Goal: Task Accomplishment & Management: Complete application form

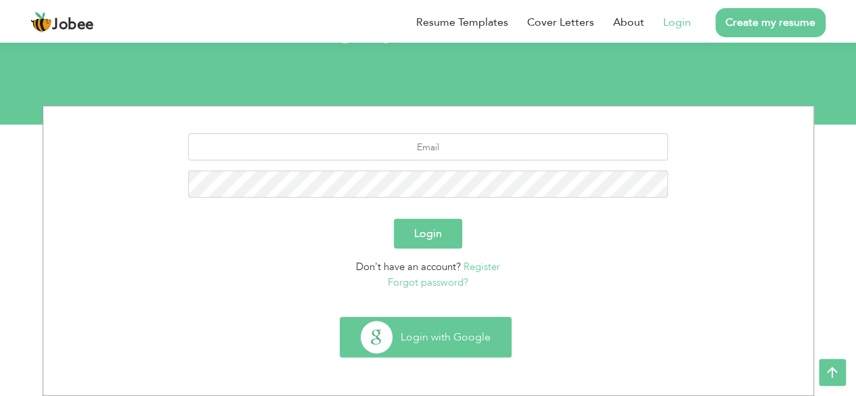
click at [430, 335] on button "Login with Google" at bounding box center [425, 336] width 171 height 39
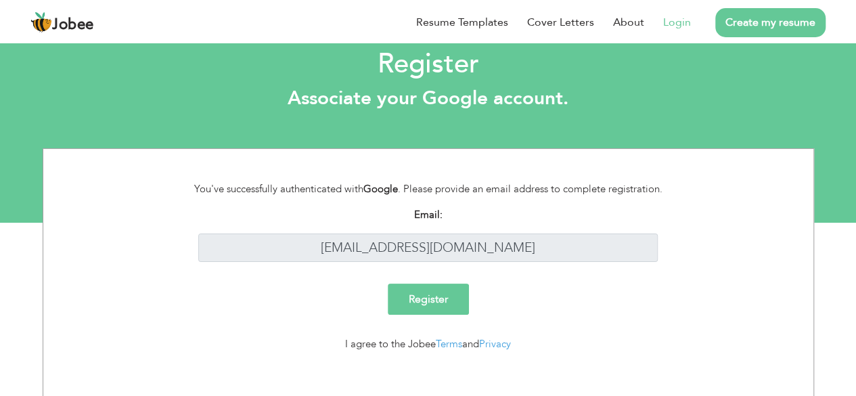
scroll to position [30, 0]
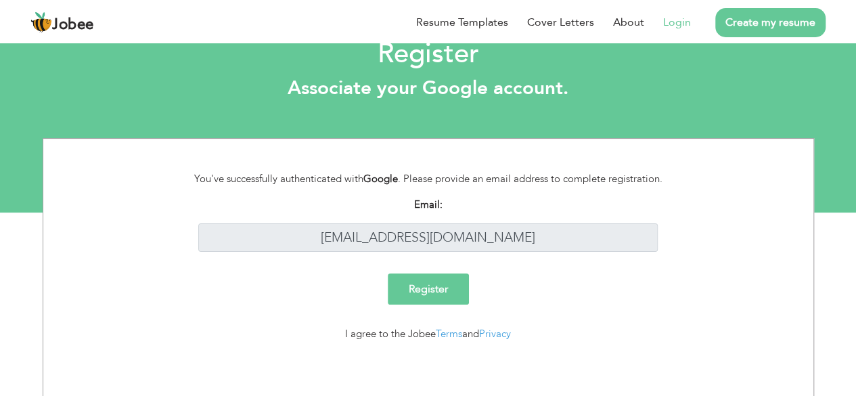
click at [422, 288] on input "Register" at bounding box center [428, 288] width 81 height 31
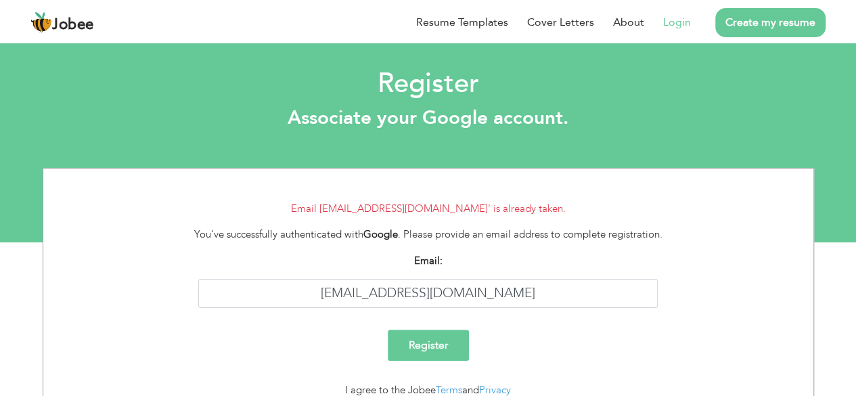
click at [671, 25] on link "Login" at bounding box center [677, 22] width 28 height 16
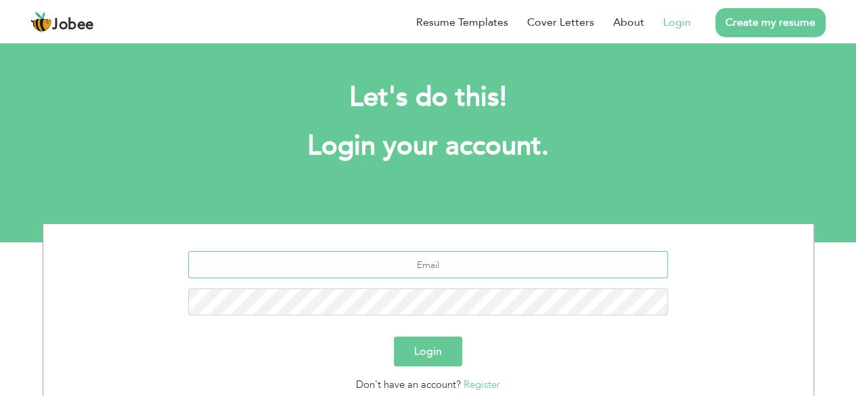
click at [322, 267] on input "text" at bounding box center [428, 264] width 480 height 27
type input "sadam.h0616@gmail.com"
click at [402, 345] on button "Login" at bounding box center [428, 351] width 68 height 30
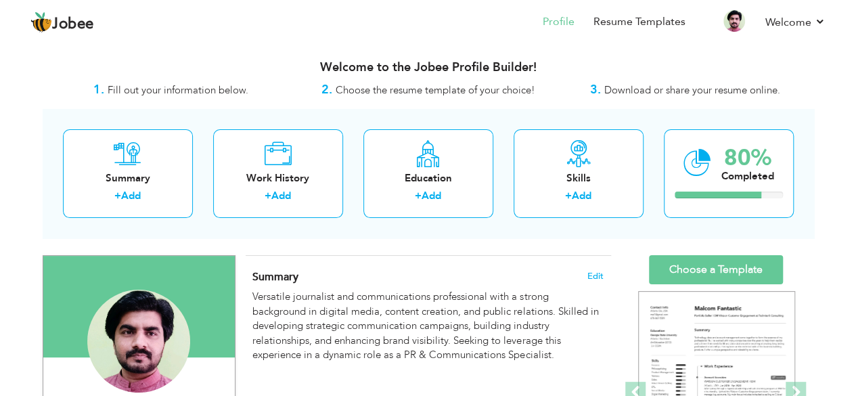
click at [179, 95] on span "Fill out your information below." at bounding box center [178, 90] width 141 height 14
click at [139, 92] on span "Fill out your information below." at bounding box center [178, 90] width 141 height 14
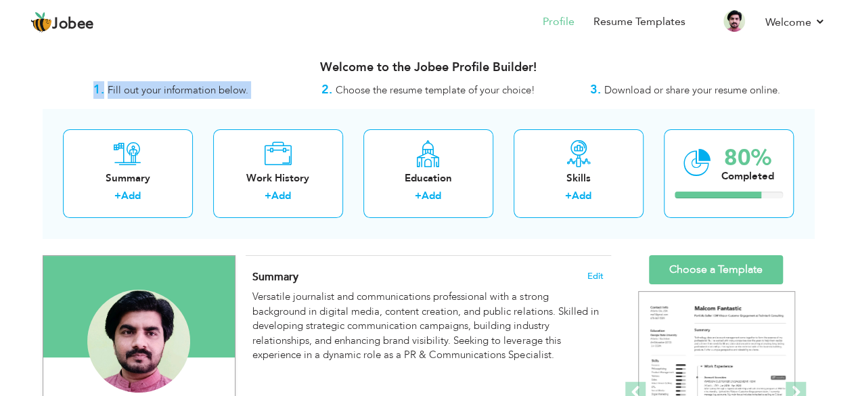
click at [139, 92] on span "Fill out your information below." at bounding box center [178, 90] width 141 height 14
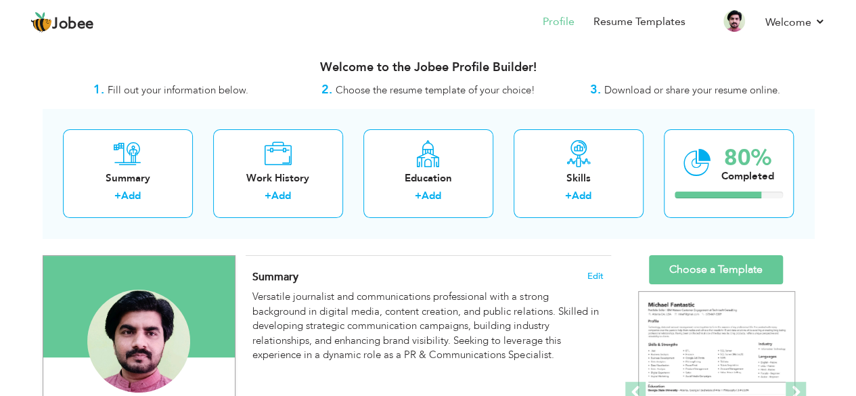
click at [362, 64] on h3 "Welcome to the Jobee Profile Builder!" at bounding box center [429, 68] width 772 height 14
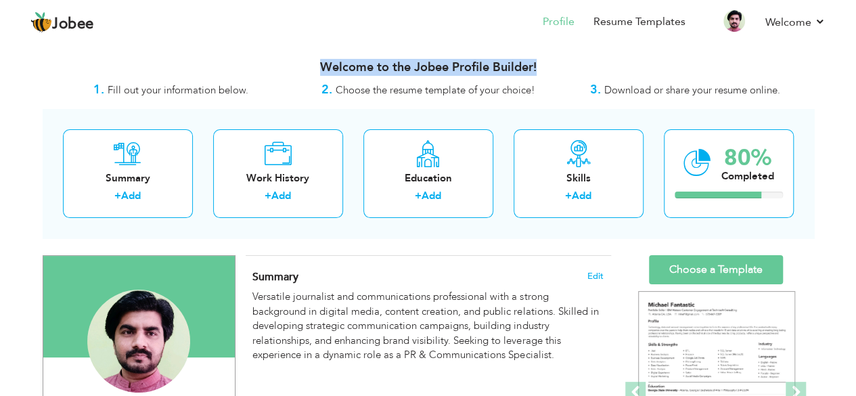
click at [362, 64] on h3 "Welcome to the Jobee Profile Builder!" at bounding box center [429, 68] width 772 height 14
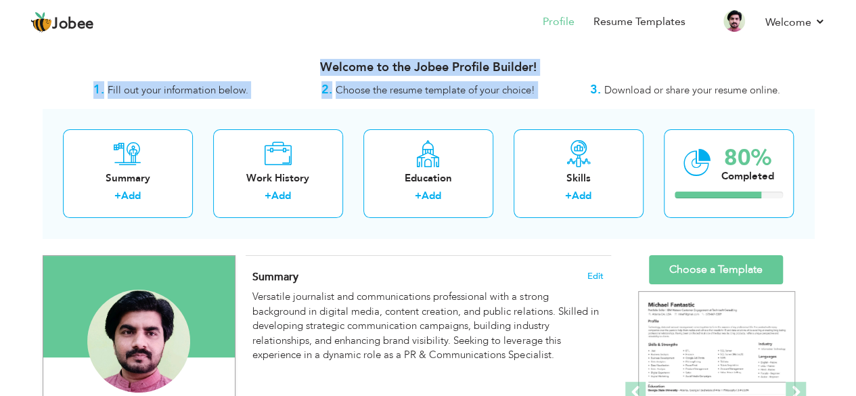
drag, startPoint x: 362, startPoint y: 64, endPoint x: 375, endPoint y: 87, distance: 26.4
click at [375, 87] on div "Welcome to the Jobee Profile Builder! 1. Fill out your information below. 2. Ch…" at bounding box center [429, 72] width 772 height 51
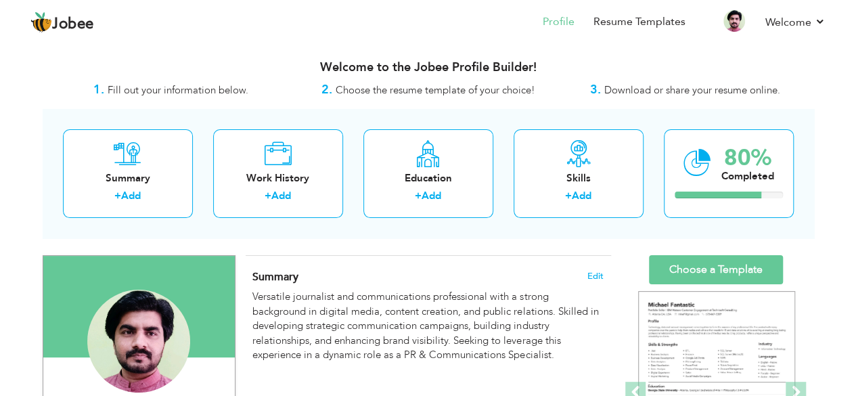
click at [613, 89] on span "Download or share your resume online." at bounding box center [692, 90] width 176 height 14
click at [372, 70] on h3 "Welcome to the Jobee Profile Builder!" at bounding box center [429, 68] width 772 height 14
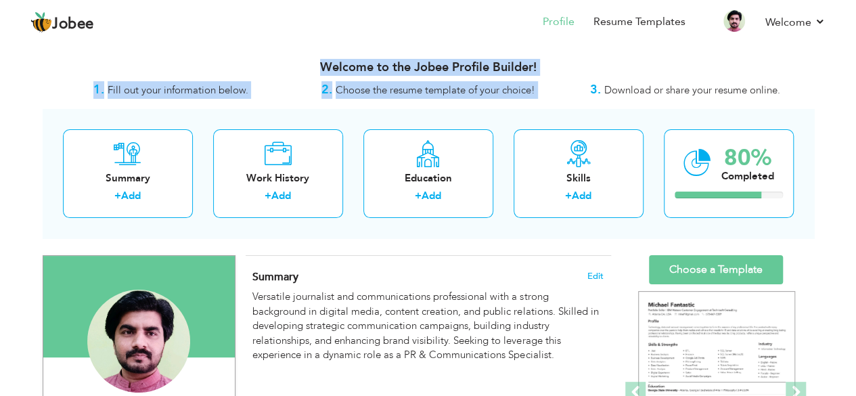
drag, startPoint x: 372, startPoint y: 70, endPoint x: 374, endPoint y: 87, distance: 17.8
click at [374, 87] on div "Welcome to the Jobee Profile Builder! 1. Fill out your information below. 2. Ch…" at bounding box center [429, 72] width 772 height 51
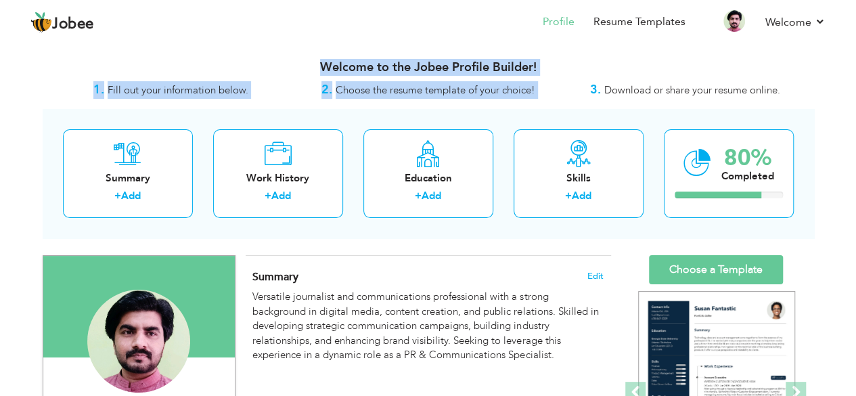
click at [107, 91] on div "1. Fill out your information below." at bounding box center [171, 90] width 257 height 18
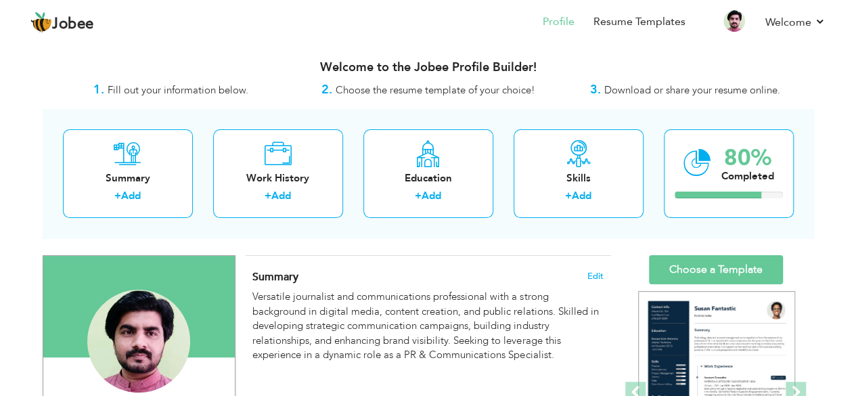
drag, startPoint x: 88, startPoint y: 94, endPoint x: 831, endPoint y: 94, distance: 743.1
click at [352, 69] on h3 "Welcome to the Jobee Profile Builder!" at bounding box center [429, 68] width 772 height 14
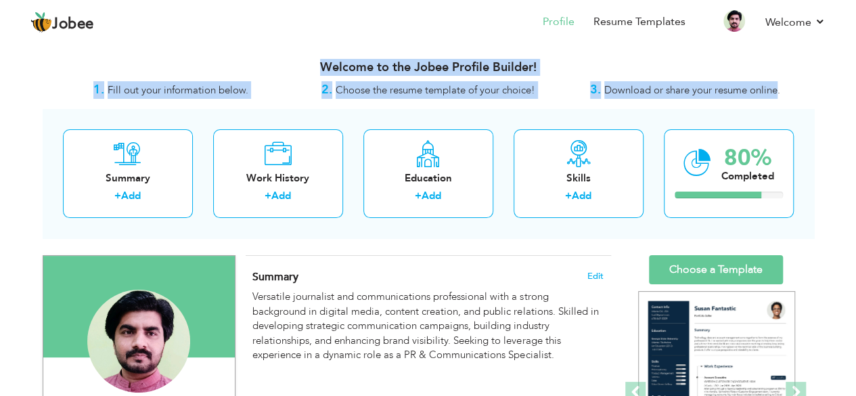
drag, startPoint x: 352, startPoint y: 69, endPoint x: 773, endPoint y: 83, distance: 421.2
click at [773, 83] on div "Welcome to the Jobee Profile Builder! 1. Fill out your information below. 2. Ch…" at bounding box center [429, 72] width 772 height 51
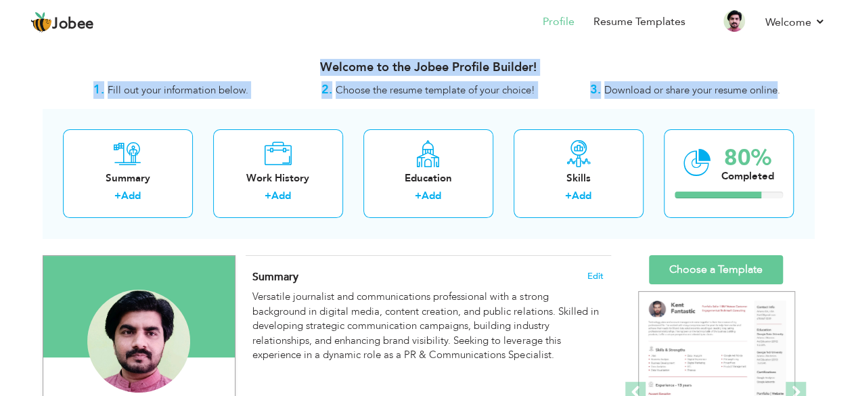
click at [394, 66] on h3 "Welcome to the Jobee Profile Builder!" at bounding box center [429, 68] width 772 height 14
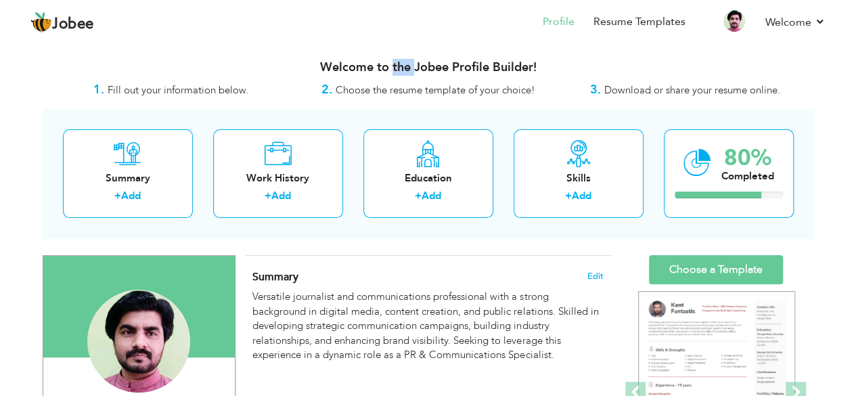
click at [394, 66] on h3 "Welcome to the Jobee Profile Builder!" at bounding box center [429, 68] width 772 height 14
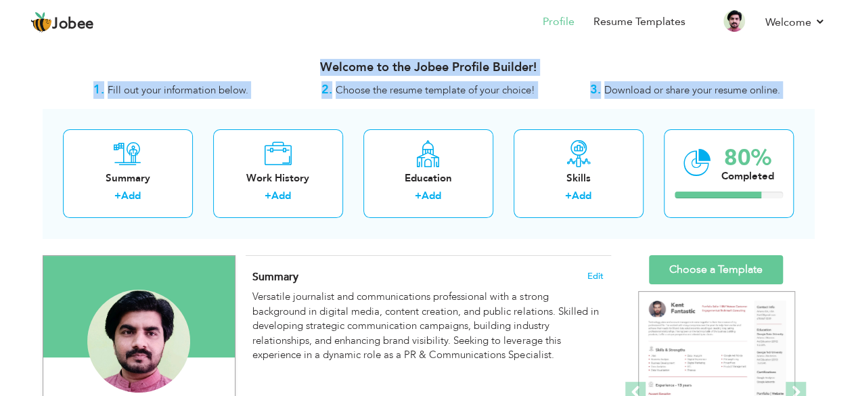
drag, startPoint x: 394, startPoint y: 66, endPoint x: 738, endPoint y: 95, distance: 345.0
click at [738, 95] on div "Welcome to the Jobee Profile Builder! 1. Fill out your information below. 2. Ch…" at bounding box center [429, 72] width 772 height 51
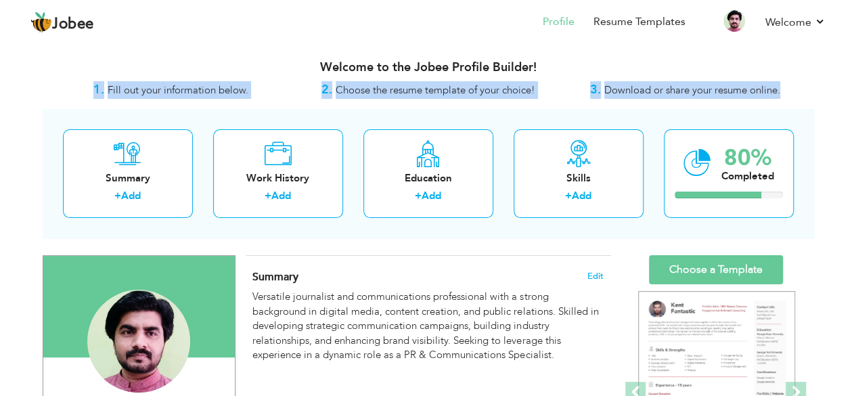
drag, startPoint x: 81, startPoint y: 87, endPoint x: 813, endPoint y: 87, distance: 731.6
click at [813, 87] on div "1. Fill out your information below. 2. Choose the resume template of your choic…" at bounding box center [429, 90] width 772 height 18
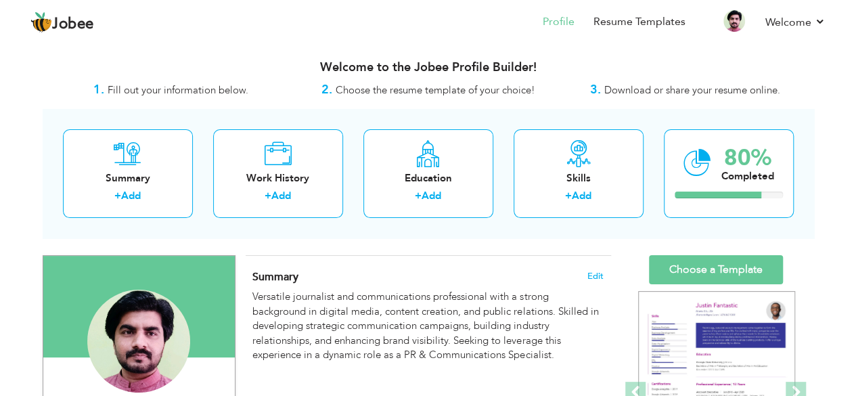
click at [413, 70] on h3 "Welcome to the Jobee Profile Builder!" at bounding box center [429, 68] width 772 height 14
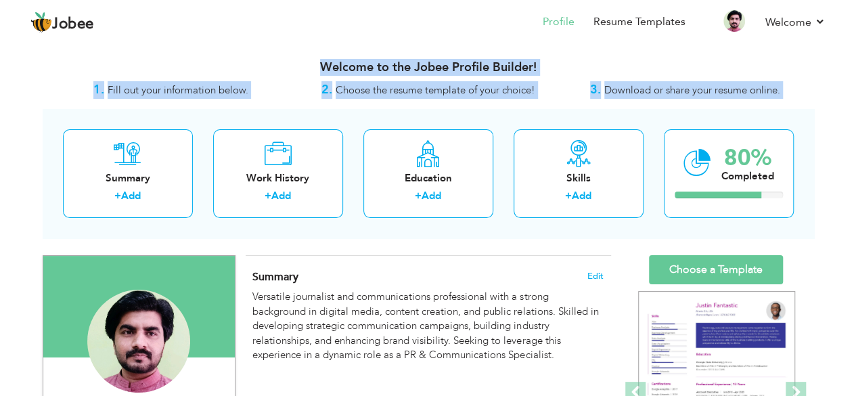
drag, startPoint x: 413, startPoint y: 70, endPoint x: 736, endPoint y: 89, distance: 324.1
click at [736, 89] on div "Welcome to the Jobee Profile Builder! 1. Fill out your information below. 2. Ch…" at bounding box center [429, 72] width 772 height 51
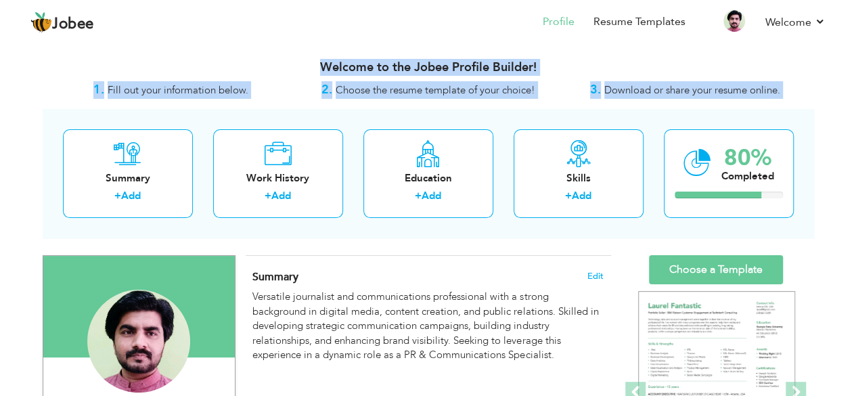
click at [223, 93] on span "Fill out your information below." at bounding box center [178, 90] width 141 height 14
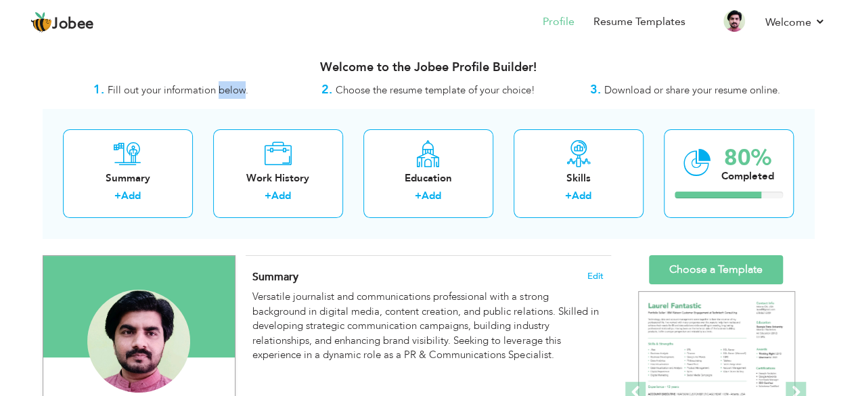
click at [223, 93] on span "Fill out your information below." at bounding box center [178, 90] width 141 height 14
click at [355, 68] on h3 "Welcome to the Jobee Profile Builder!" at bounding box center [429, 68] width 772 height 14
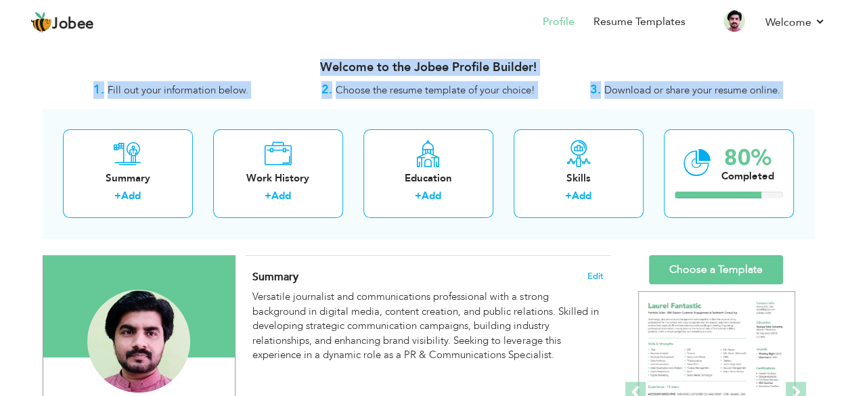
drag, startPoint x: 355, startPoint y: 68, endPoint x: 665, endPoint y: 87, distance: 310.6
click at [665, 87] on div "Welcome to the Jobee Profile Builder! 1. Fill out your information below. 2. Ch…" at bounding box center [429, 72] width 772 height 51
click at [382, 69] on h3 "Welcome to the Jobee Profile Builder!" at bounding box center [429, 68] width 772 height 14
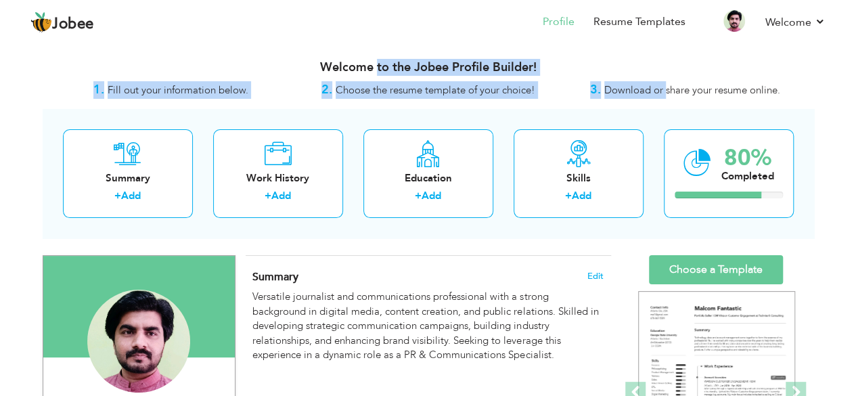
drag, startPoint x: 382, startPoint y: 69, endPoint x: 661, endPoint y: 98, distance: 280.4
click at [661, 98] on div "Welcome to the Jobee Profile Builder! 1. Fill out your information below. 2. Ch…" at bounding box center [429, 72] width 772 height 51
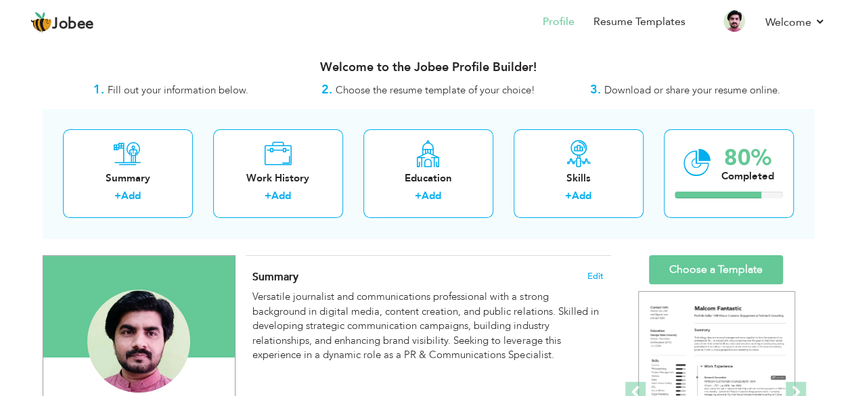
click at [340, 66] on h3 "Welcome to the Jobee Profile Builder!" at bounding box center [429, 68] width 772 height 14
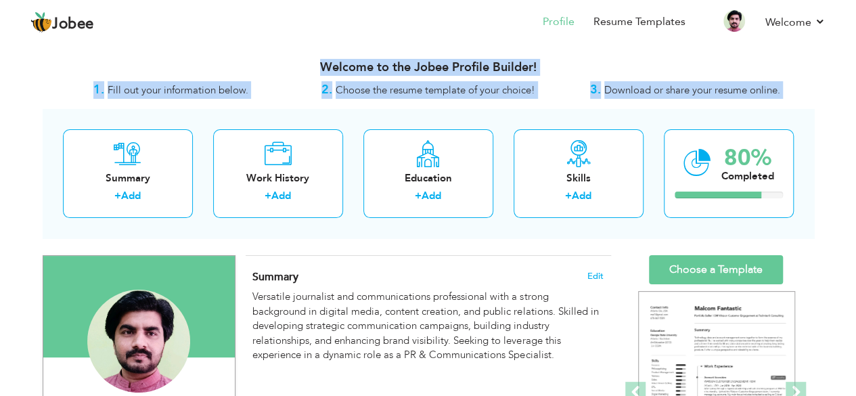
drag, startPoint x: 340, startPoint y: 66, endPoint x: 671, endPoint y: 94, distance: 332.8
click at [671, 94] on div "Welcome to the Jobee Profile Builder! 1. Fill out your information below. 2. Ch…" at bounding box center [429, 72] width 772 height 51
click at [359, 66] on h3 "Welcome to the Jobee Profile Builder!" at bounding box center [429, 68] width 772 height 14
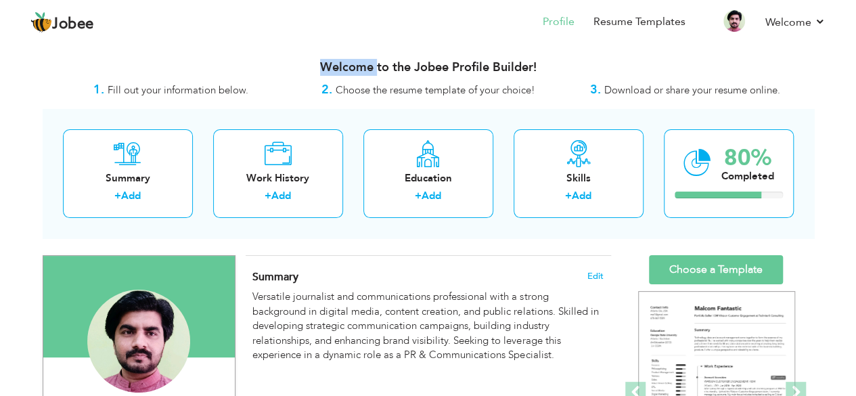
click at [359, 66] on h3 "Welcome to the Jobee Profile Builder!" at bounding box center [429, 68] width 772 height 14
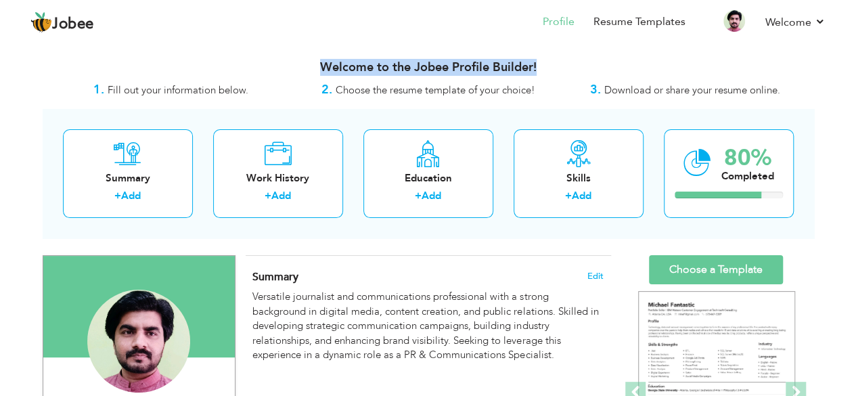
click at [359, 66] on h3 "Welcome to the Jobee Profile Builder!" at bounding box center [429, 68] width 772 height 14
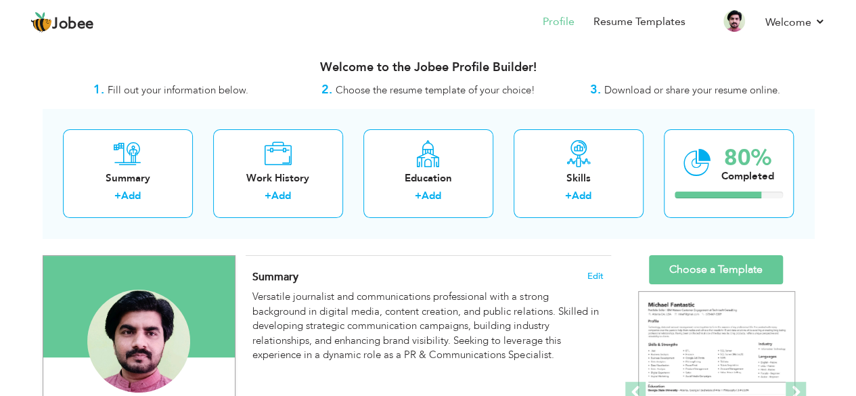
click at [122, 89] on span "Fill out your information below." at bounding box center [178, 90] width 141 height 14
click at [359, 72] on h3 "Welcome to the Jobee Profile Builder!" at bounding box center [429, 68] width 772 height 14
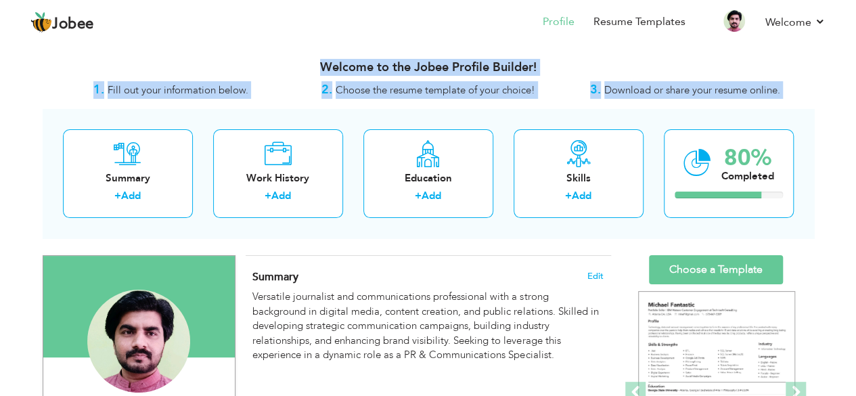
drag, startPoint x: 359, startPoint y: 72, endPoint x: 602, endPoint y: 91, distance: 244.4
click at [602, 91] on div "Welcome to the Jobee Profile Builder! 1. Fill out your information below. 2. Ch…" at bounding box center [429, 72] width 772 height 51
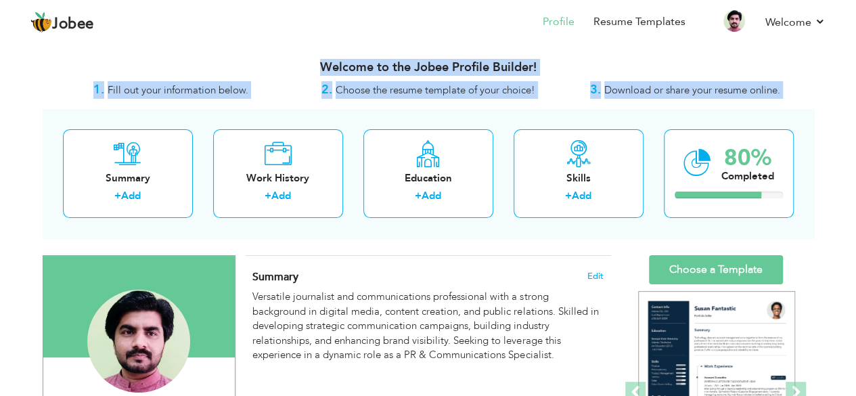
click at [425, 68] on h3 "Welcome to the Jobee Profile Builder!" at bounding box center [429, 68] width 772 height 14
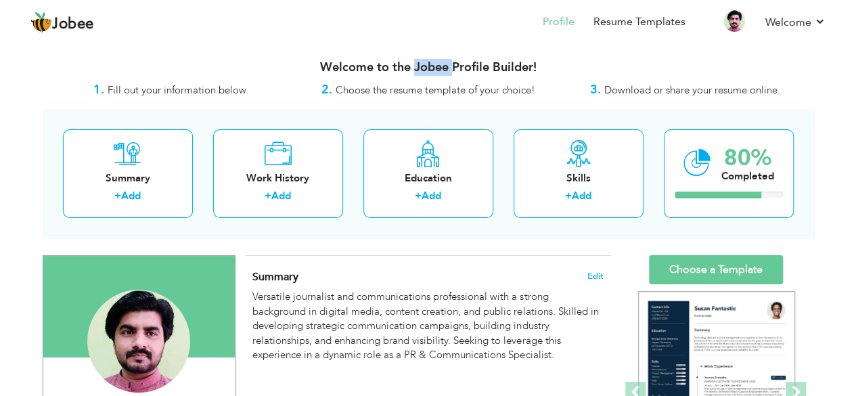
click at [425, 68] on h3 "Welcome to the Jobee Profile Builder!" at bounding box center [429, 68] width 772 height 14
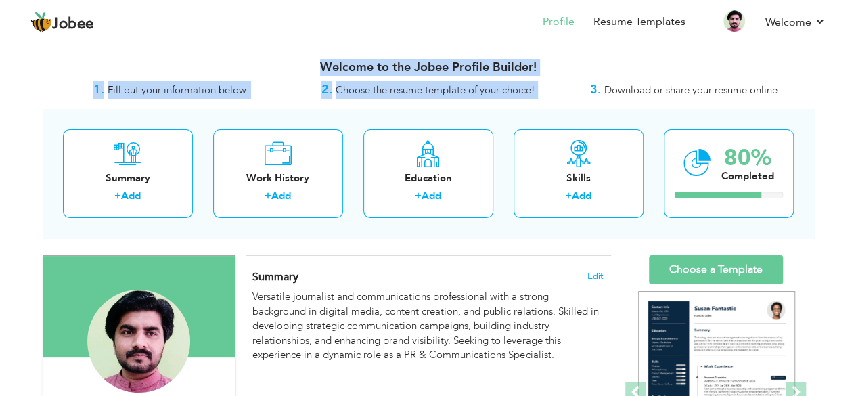
drag, startPoint x: 425, startPoint y: 68, endPoint x: 426, endPoint y: 83, distance: 14.3
click at [426, 83] on div "Welcome to the Jobee Profile Builder! 1. Fill out your information below. 2. Ch…" at bounding box center [429, 72] width 772 height 51
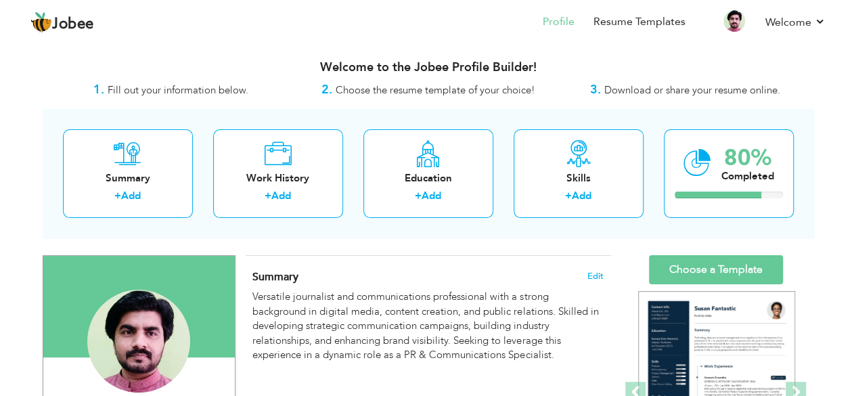
click at [642, 85] on span "Download or share your resume online." at bounding box center [692, 90] width 176 height 14
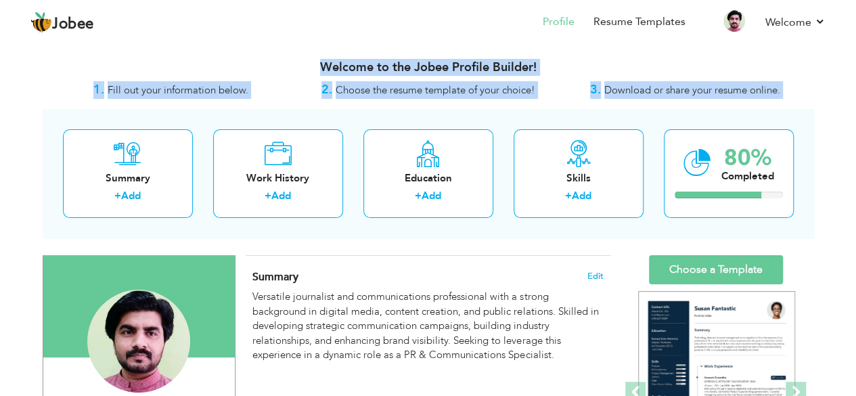
drag, startPoint x: 642, startPoint y: 85, endPoint x: 294, endPoint y: 50, distance: 349.6
click at [329, 51] on div "Welcome to the Jobee Profile Builder! 1. Fill out your information below. 2. Ch…" at bounding box center [429, 72] width 772 height 51
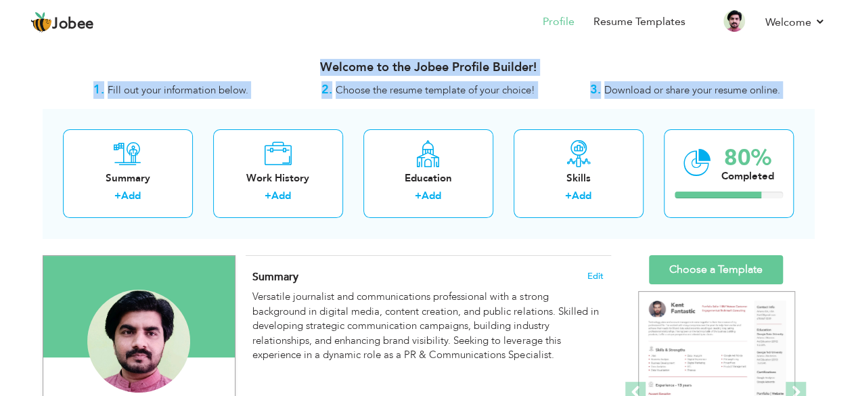
click at [64, 75] on div "Welcome to the Jobee Profile Builder!" at bounding box center [429, 64] width 772 height 34
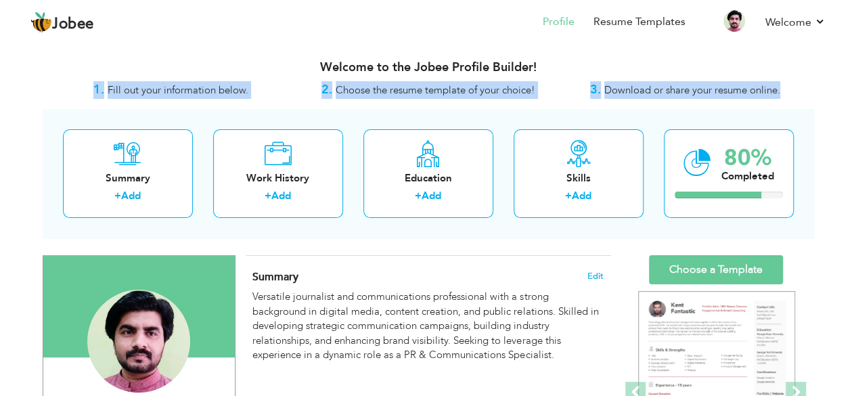
drag, startPoint x: 75, startPoint y: 89, endPoint x: 785, endPoint y: 89, distance: 710.0
click at [785, 89] on div "1. Fill out your information below. 2. Choose the resume template of your choic…" at bounding box center [429, 90] width 772 height 18
click at [716, 93] on span "Download or share your resume online." at bounding box center [692, 90] width 176 height 14
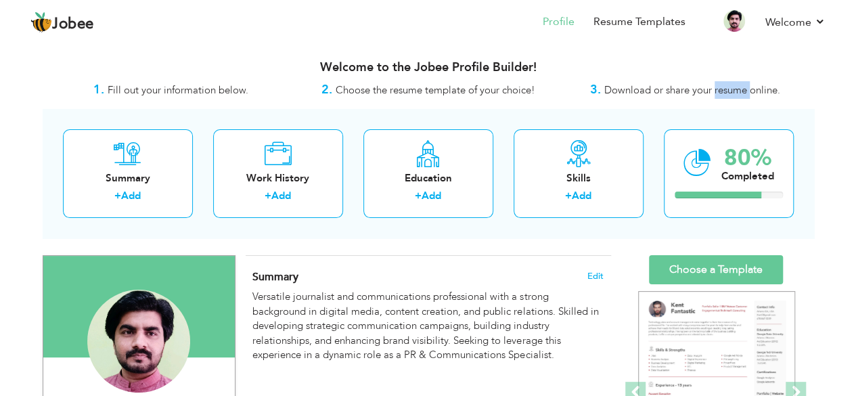
click at [716, 93] on span "Download or share your resume online." at bounding box center [692, 90] width 176 height 14
click at [363, 93] on span "Choose the resume template of your choice!" at bounding box center [436, 90] width 200 height 14
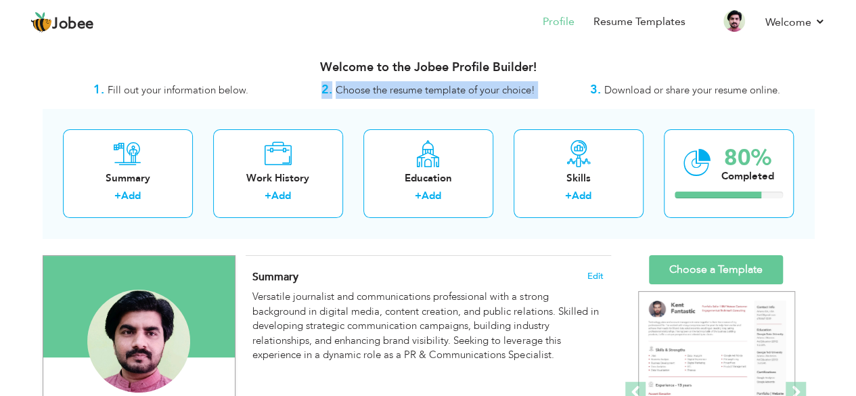
click at [363, 93] on span "Choose the resume template of your choice!" at bounding box center [436, 90] width 200 height 14
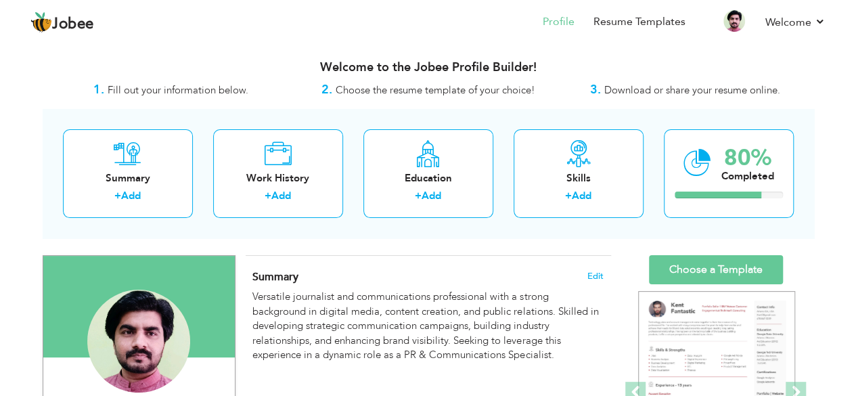
click at [360, 63] on h3 "Welcome to the Jobee Profile Builder!" at bounding box center [429, 68] width 772 height 14
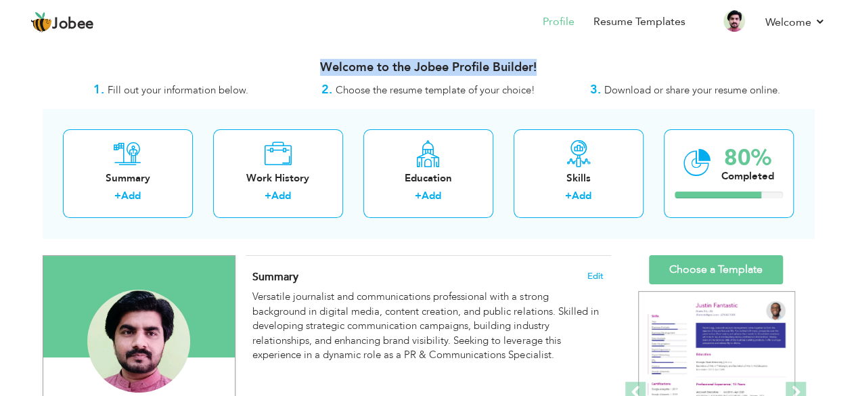
click at [360, 63] on h3 "Welcome to the Jobee Profile Builder!" at bounding box center [429, 68] width 772 height 14
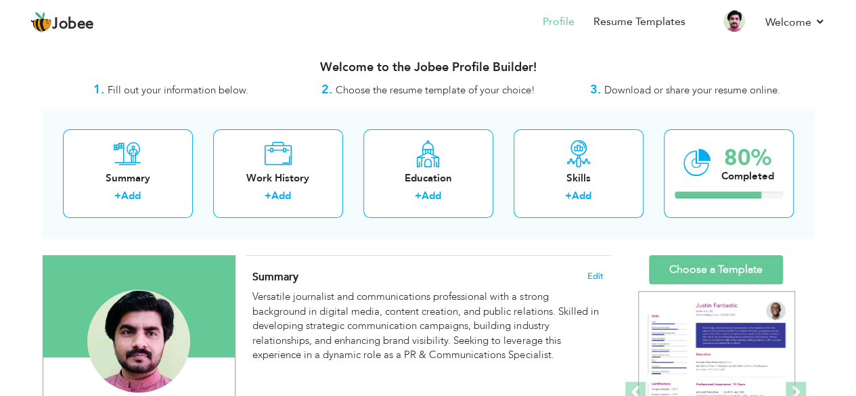
click at [214, 85] on span "Fill out your information below." at bounding box center [178, 90] width 141 height 14
click at [349, 70] on h3 "Welcome to the Jobee Profile Builder!" at bounding box center [429, 68] width 772 height 14
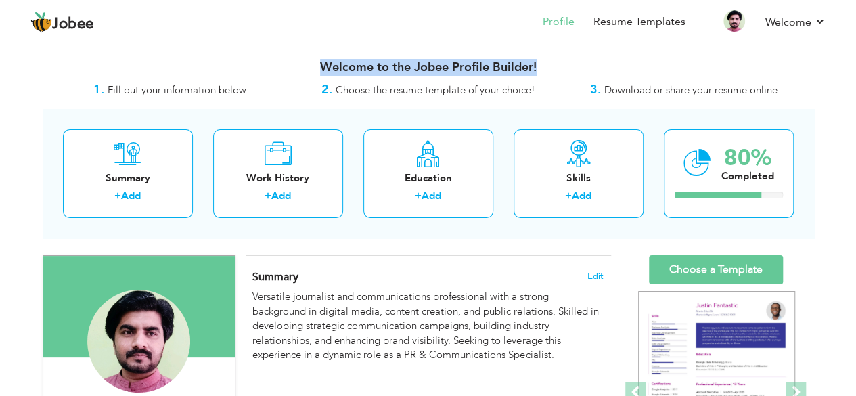
click at [349, 70] on h3 "Welcome to the Jobee Profile Builder!" at bounding box center [429, 68] width 772 height 14
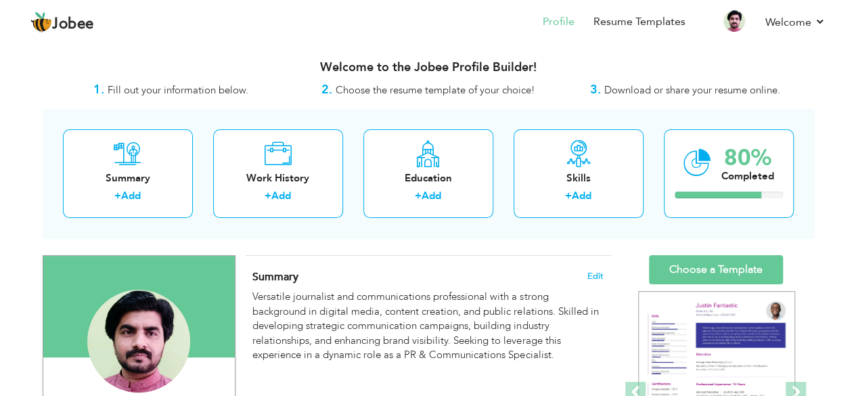
click at [414, 88] on span "Choose the resume template of your choice!" at bounding box center [436, 90] width 200 height 14
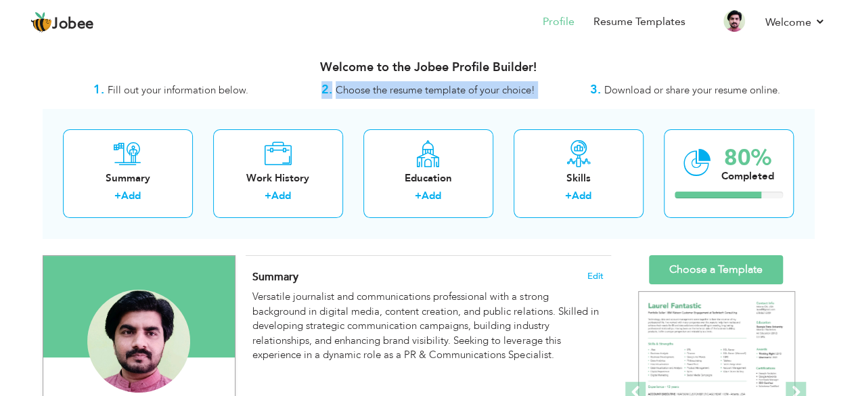
click at [414, 88] on span "Choose the resume template of your choice!" at bounding box center [436, 90] width 200 height 14
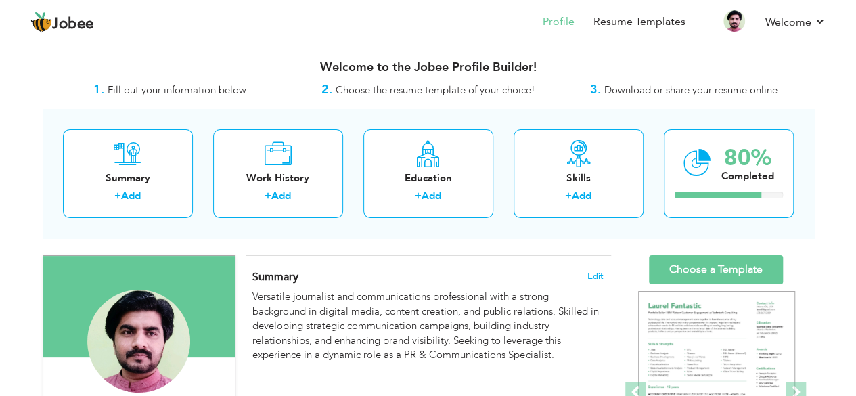
click at [624, 91] on span "Download or share your resume online." at bounding box center [692, 90] width 176 height 14
click at [471, 91] on span "Choose the resume template of your choice!" at bounding box center [436, 90] width 200 height 14
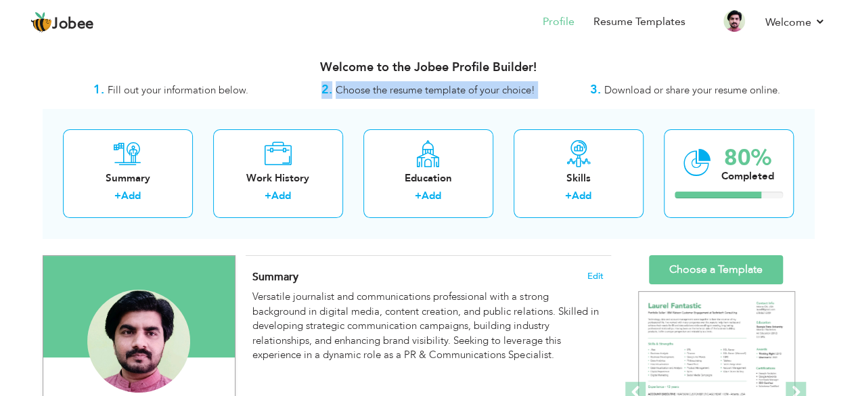
click at [471, 91] on span "Choose the resume template of your choice!" at bounding box center [436, 90] width 200 height 14
